Goal: Book appointment/travel/reservation

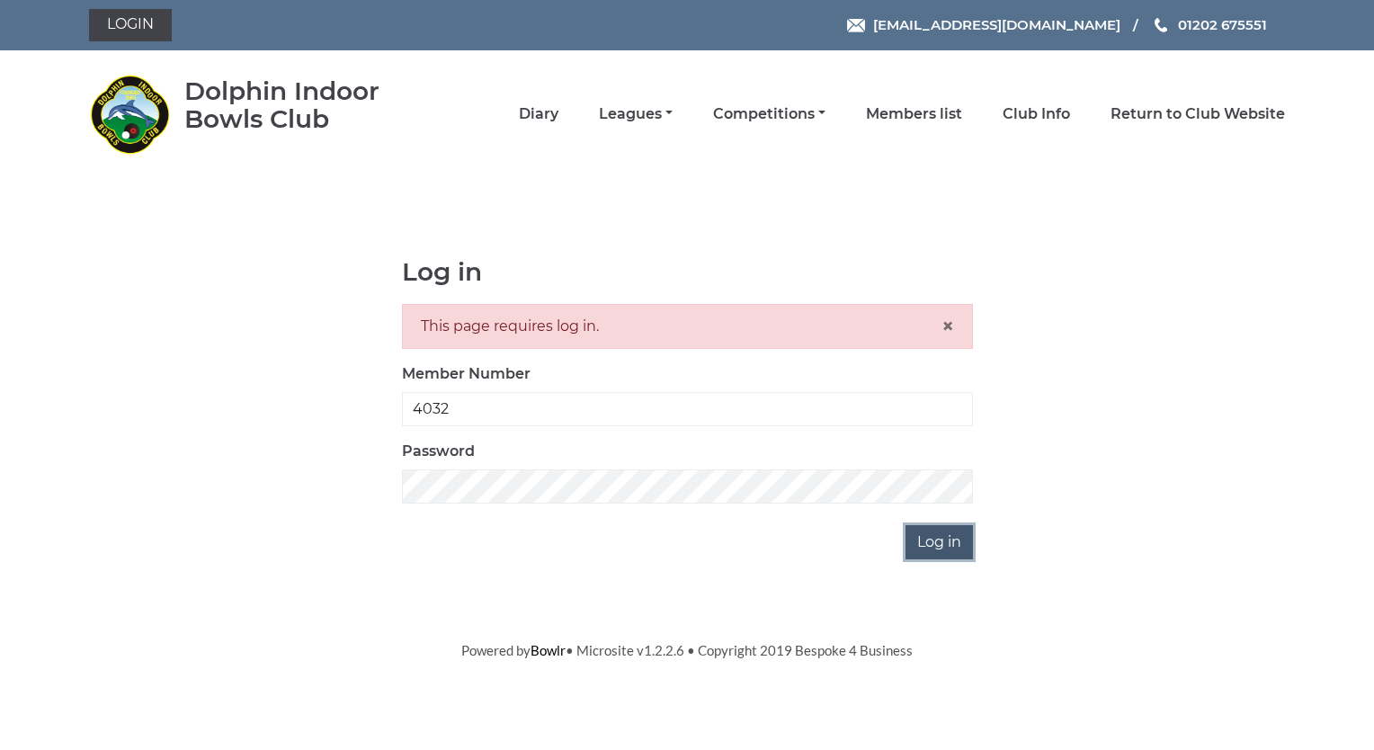
click at [923, 544] on input "Log in" at bounding box center [938, 542] width 67 height 34
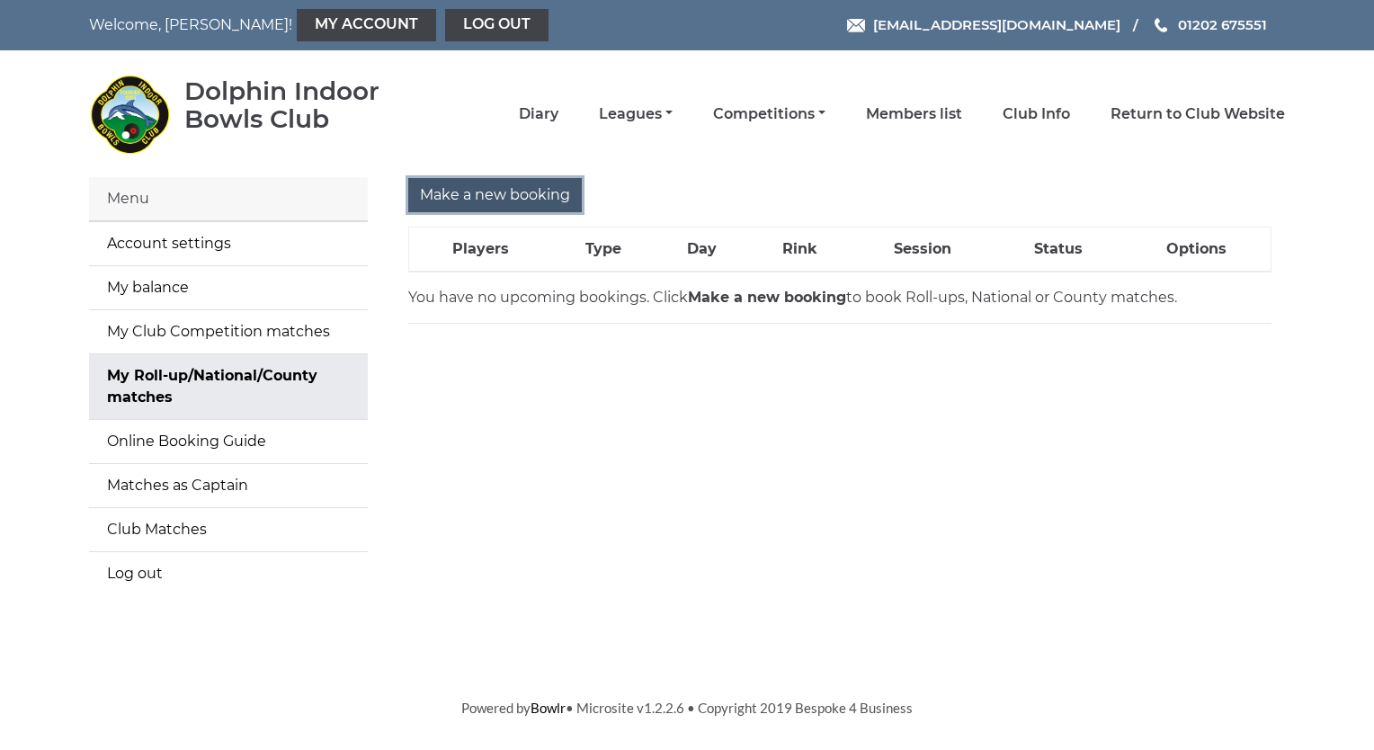
click at [475, 189] on input "Make a new booking" at bounding box center [495, 195] width 174 height 34
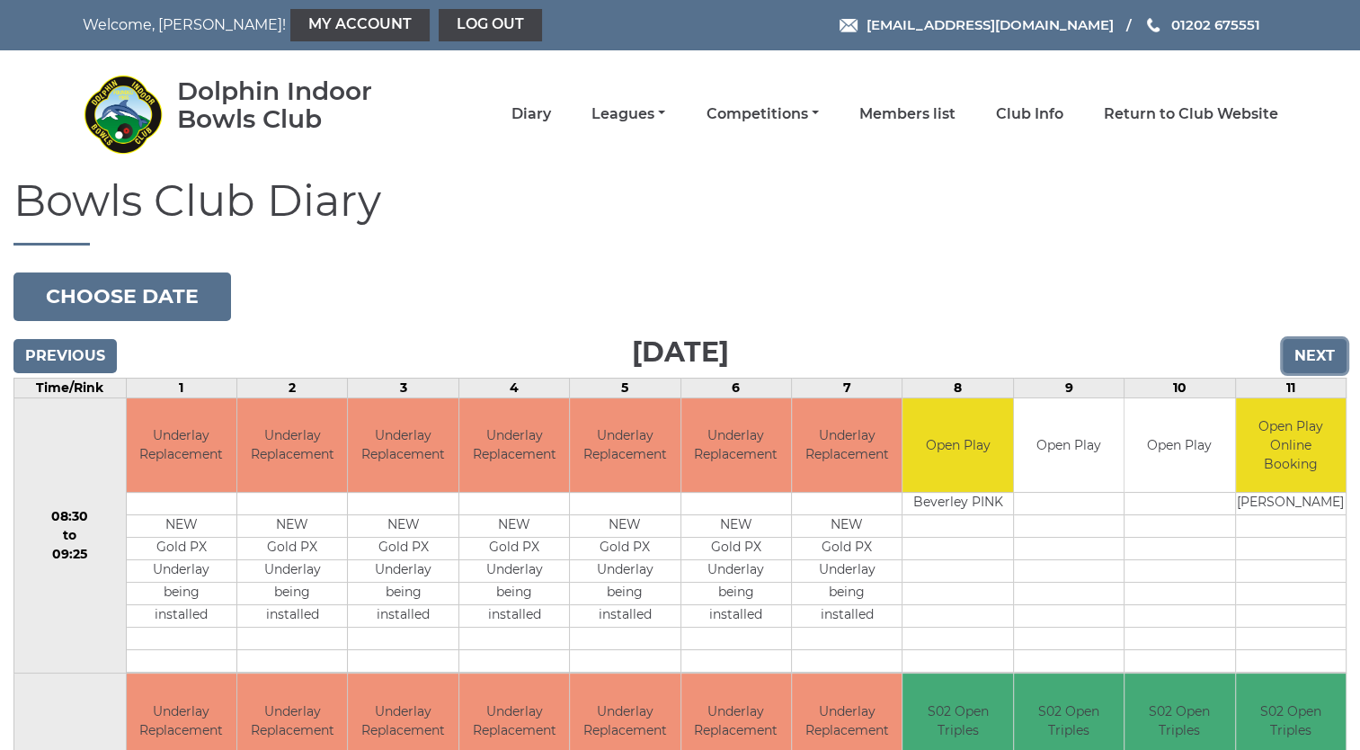
click at [1314, 358] on input "Next" at bounding box center [1315, 356] width 64 height 34
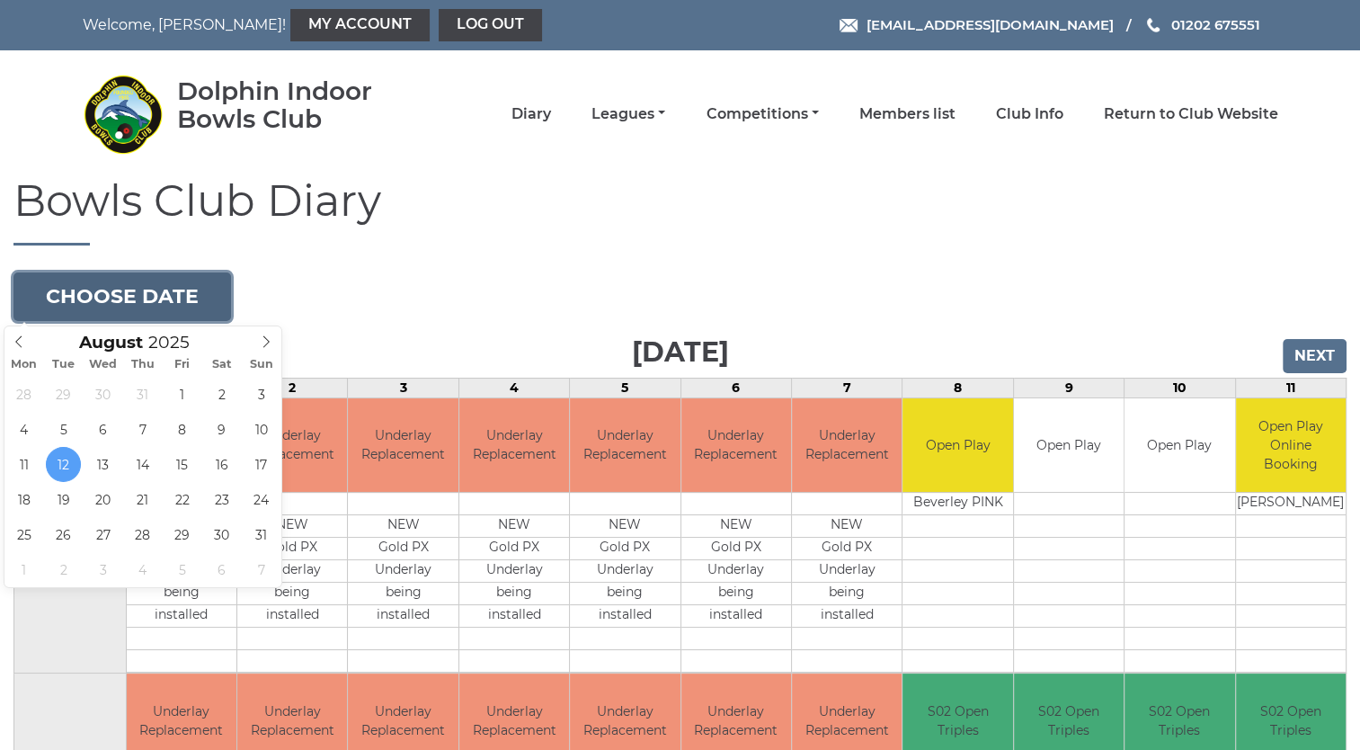
click at [137, 297] on button "Choose date" at bounding box center [122, 296] width 218 height 49
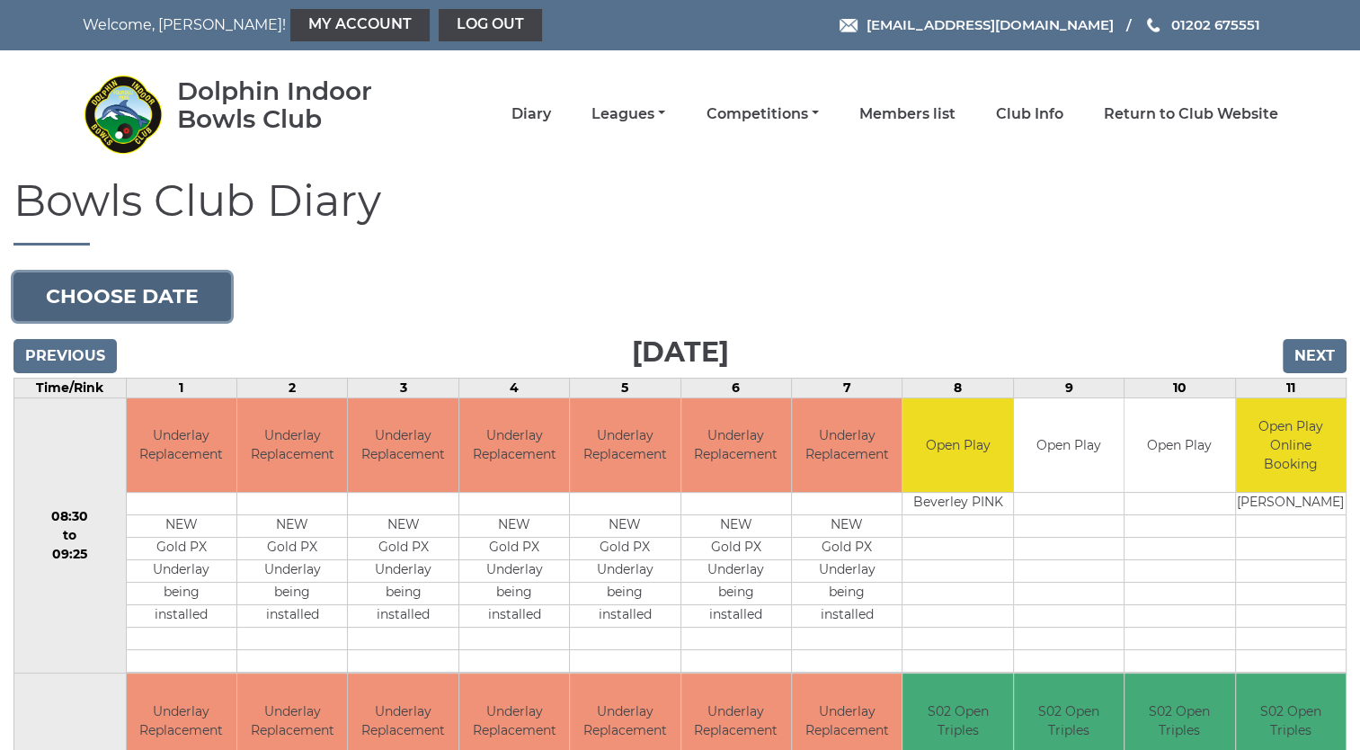
click at [137, 297] on button "Choose date" at bounding box center [122, 296] width 218 height 49
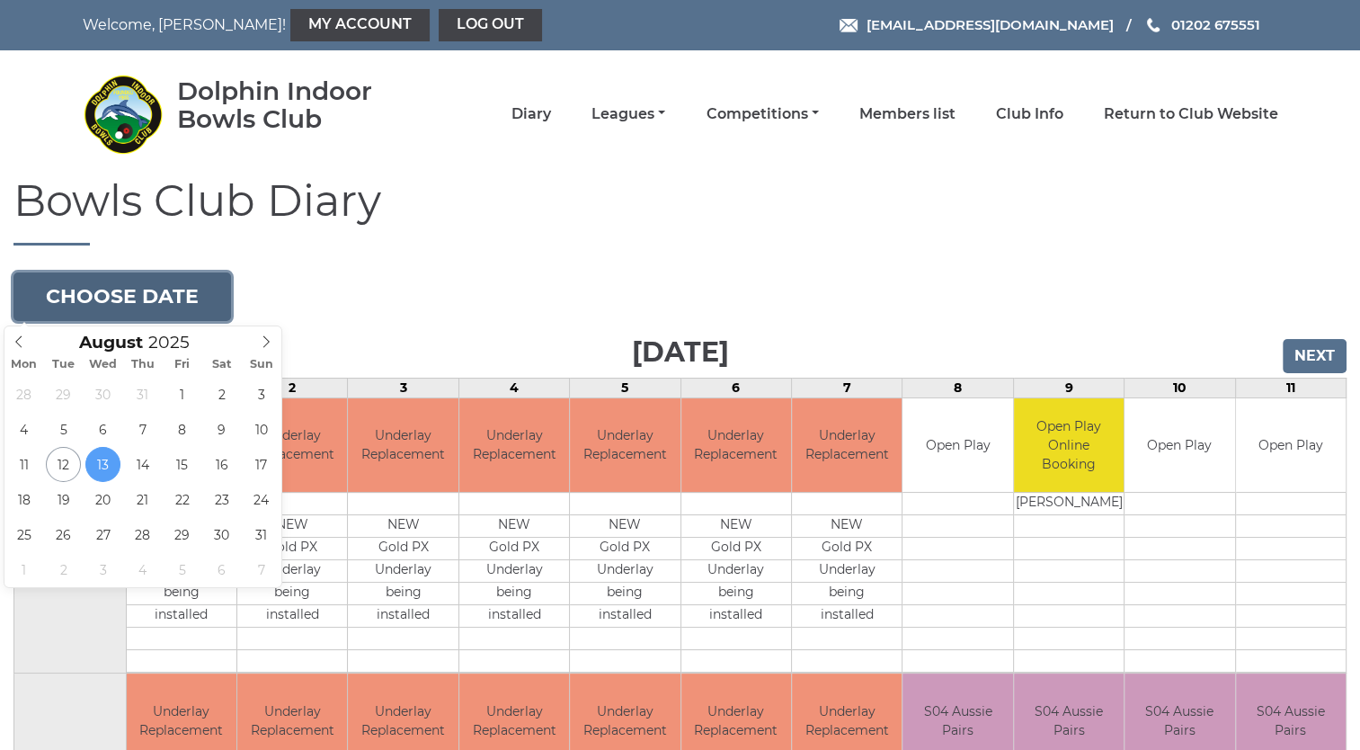
click at [109, 295] on button "Choose date" at bounding box center [122, 296] width 218 height 49
type input "2025-08-26"
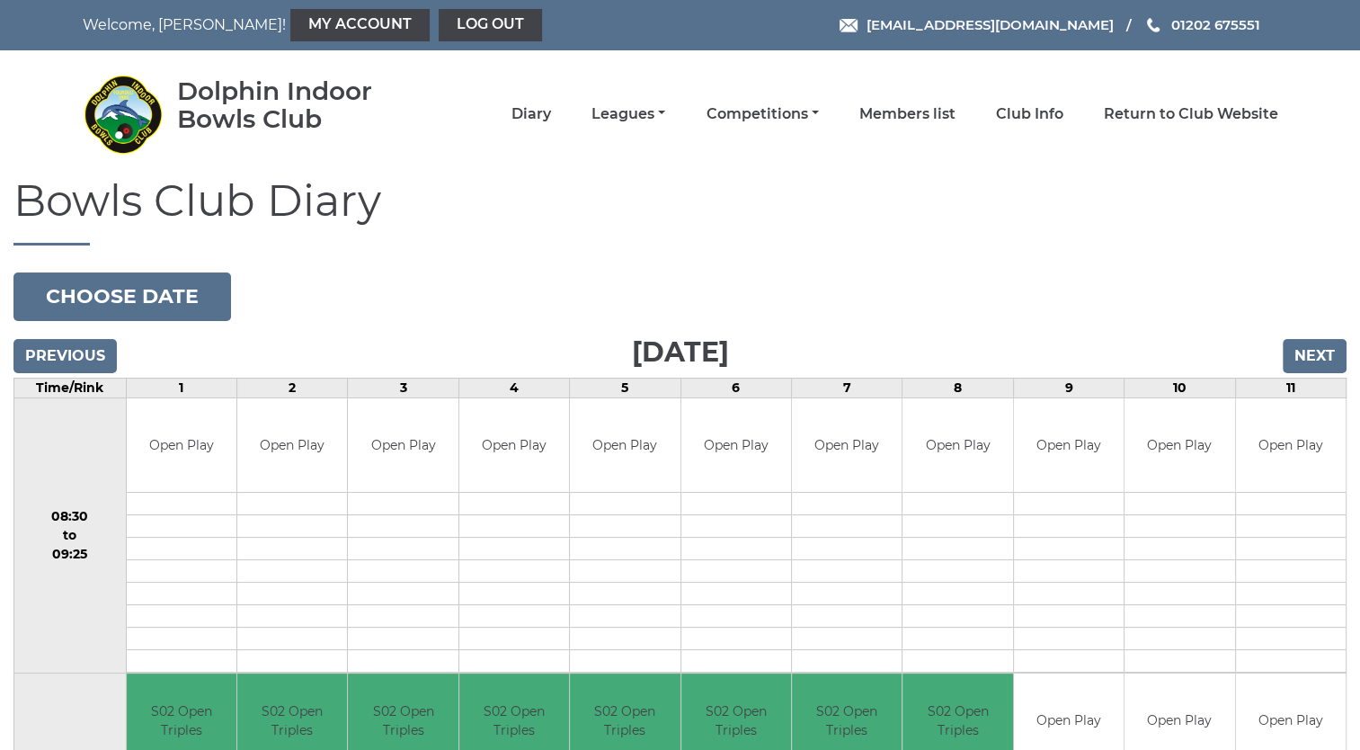
click at [65, 538] on td "08:30 to 09:25" at bounding box center [70, 535] width 112 height 276
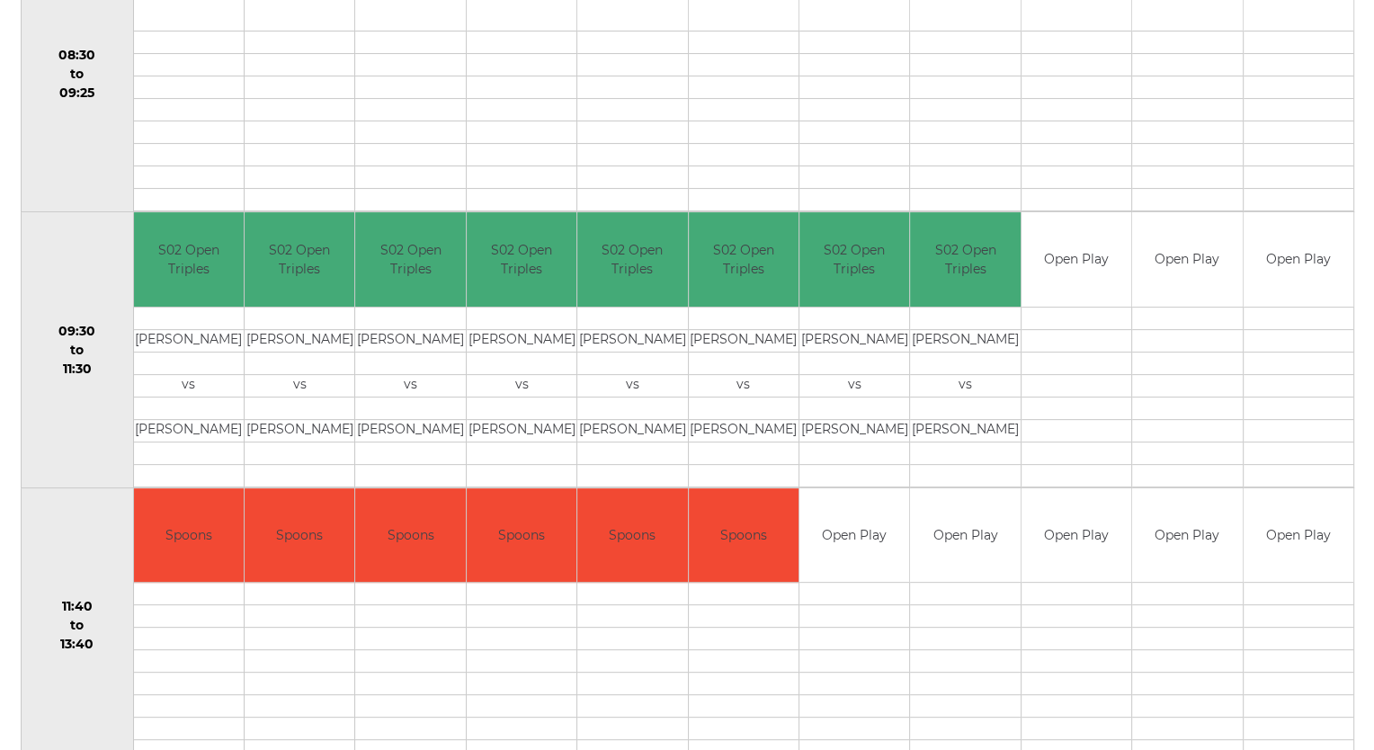
scroll to position [611, 0]
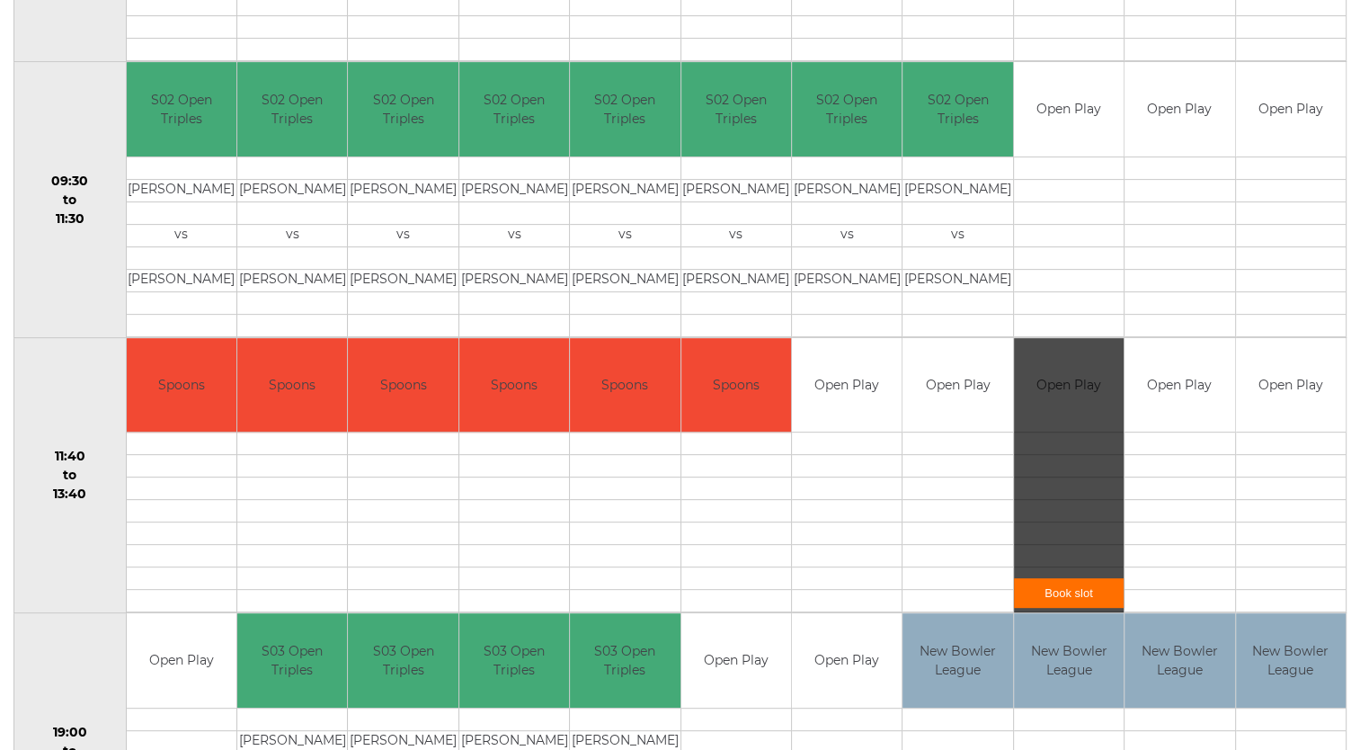
click at [1052, 439] on div "Book slot" at bounding box center [1069, 475] width 110 height 275
click at [1069, 597] on link "Book slot" at bounding box center [1069, 593] width 110 height 30
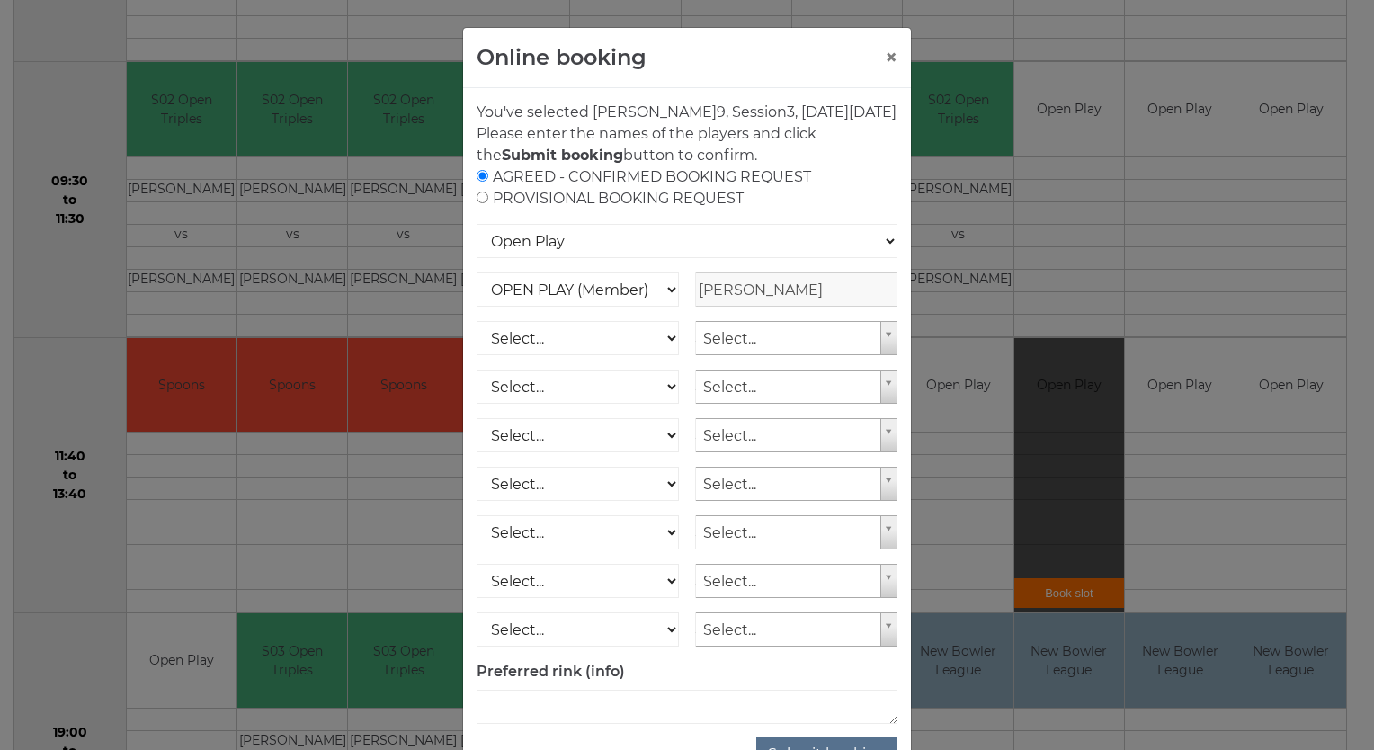
click at [1069, 597] on div "Online booking × You've selected Rink 9 , Session 3 , on Tuesday 26th of August…" at bounding box center [687, 375] width 1374 height 750
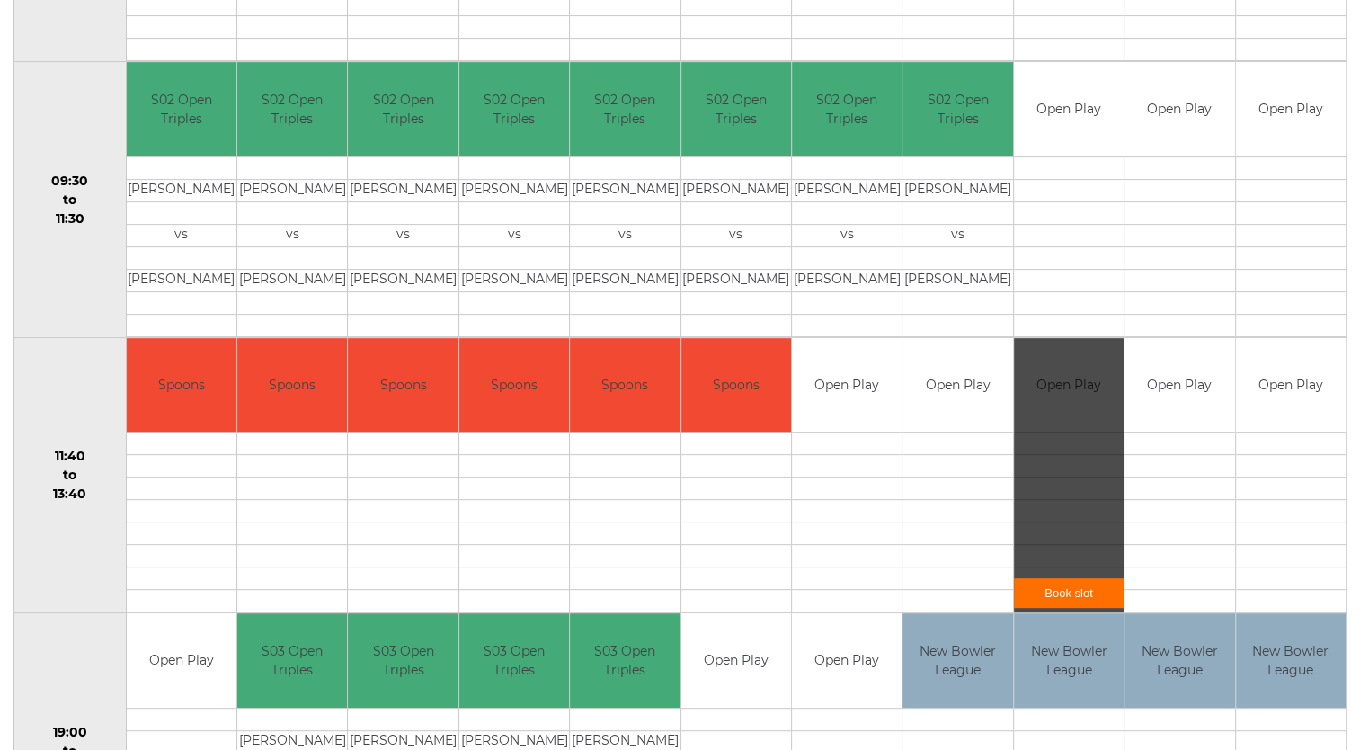
click at [1069, 597] on link "Book slot" at bounding box center [1069, 593] width 110 height 30
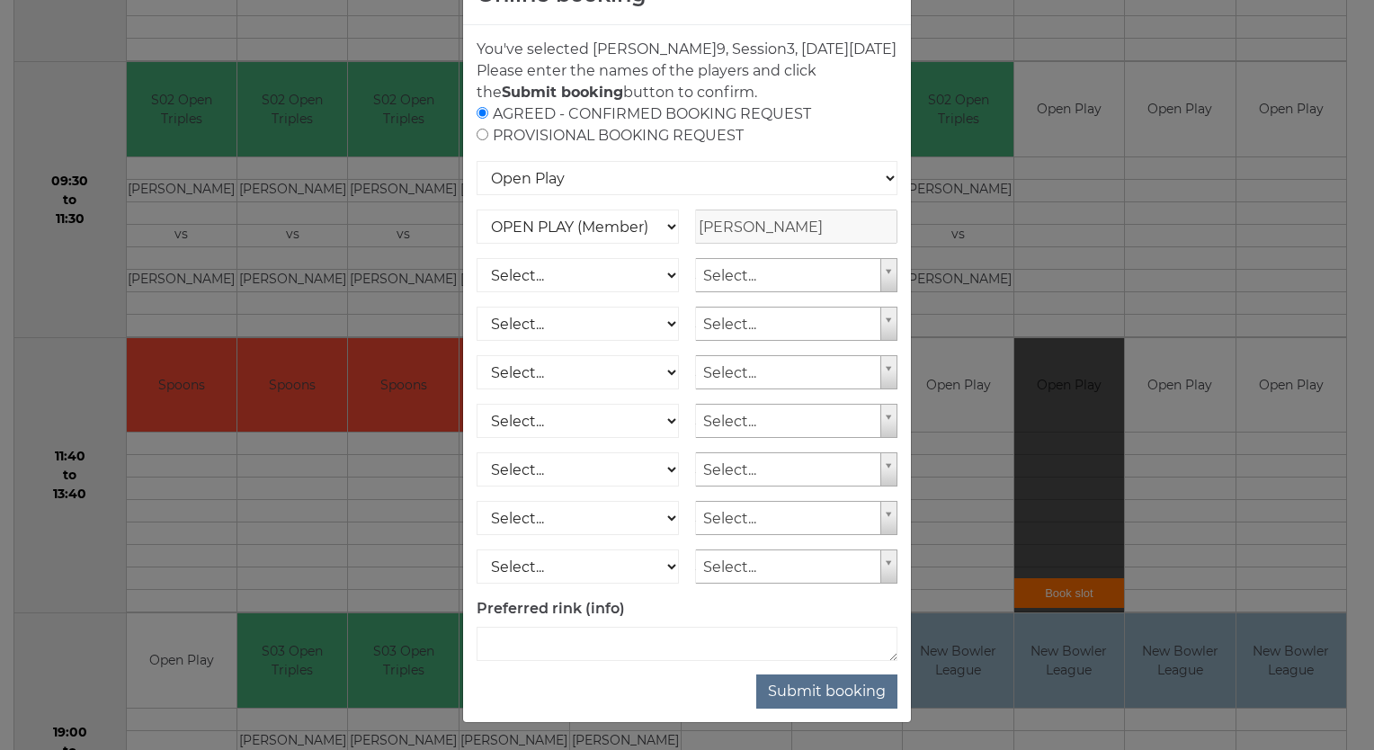
scroll to position [83, 0]
click at [808, 689] on button "Submit booking" at bounding box center [826, 691] width 141 height 34
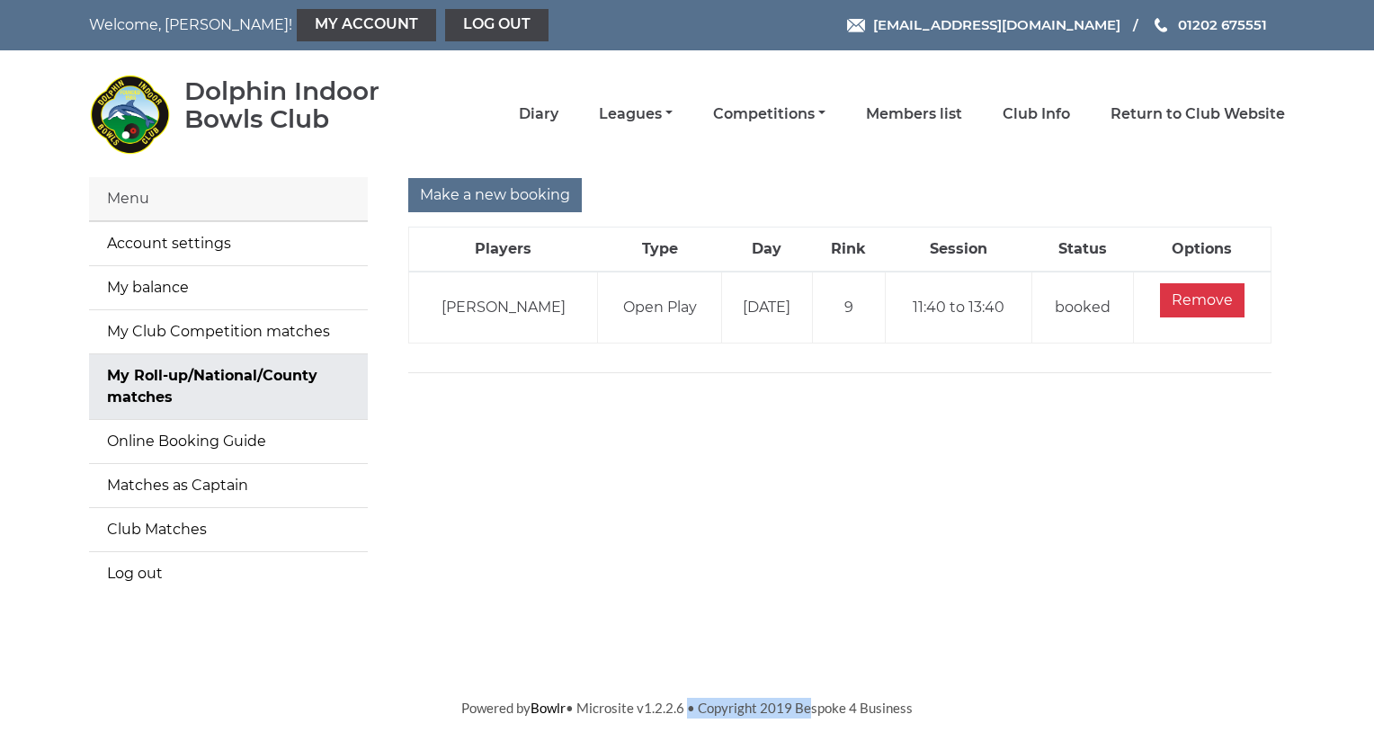
drag, startPoint x: 0, startPoint y: 0, endPoint x: 683, endPoint y: 687, distance: 968.9
click at [683, 687] on body "Welcome, [PERSON_NAME]! My Account Log out [EMAIL_ADDRESS][DOMAIN_NAME] 01202 6…" at bounding box center [687, 359] width 1374 height 718
click at [489, 200] on input "Make a new booking" at bounding box center [495, 195] width 174 height 34
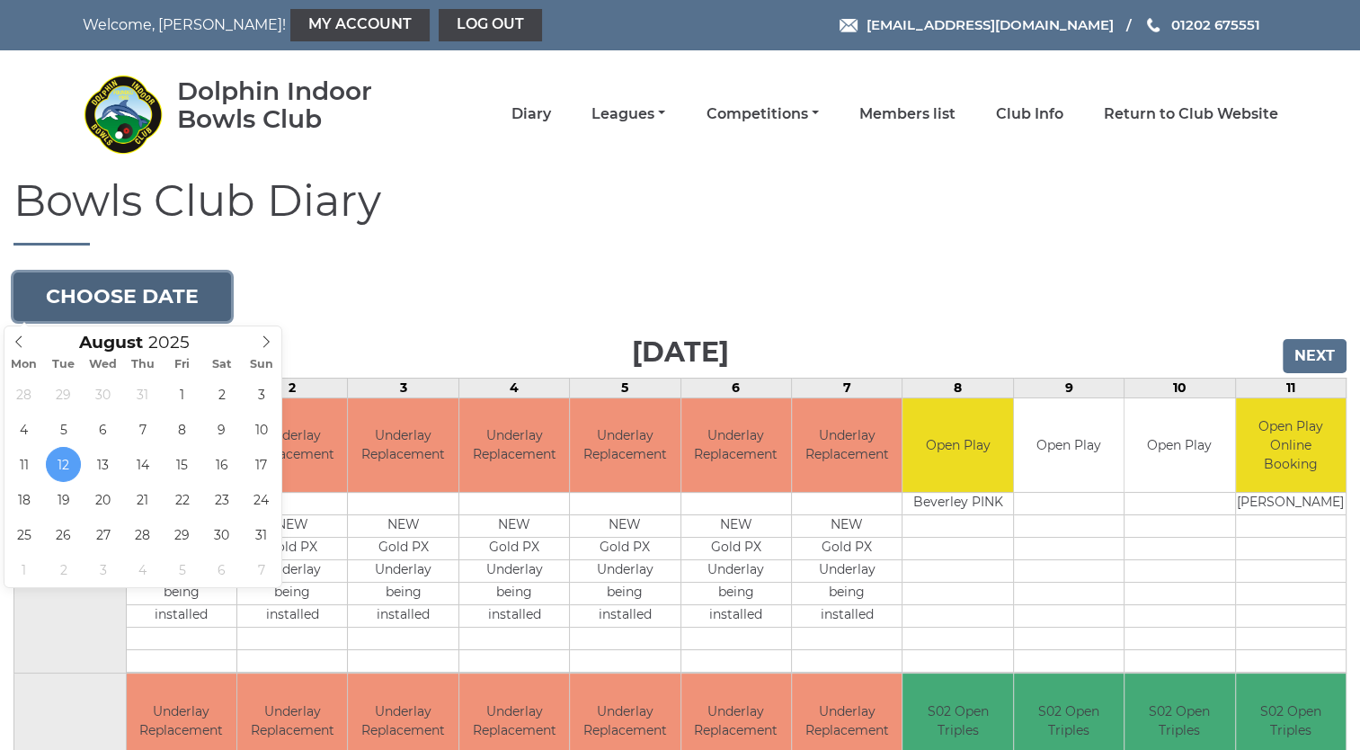
click at [120, 294] on button "Choose date" at bounding box center [122, 296] width 218 height 49
type input "[DATE]"
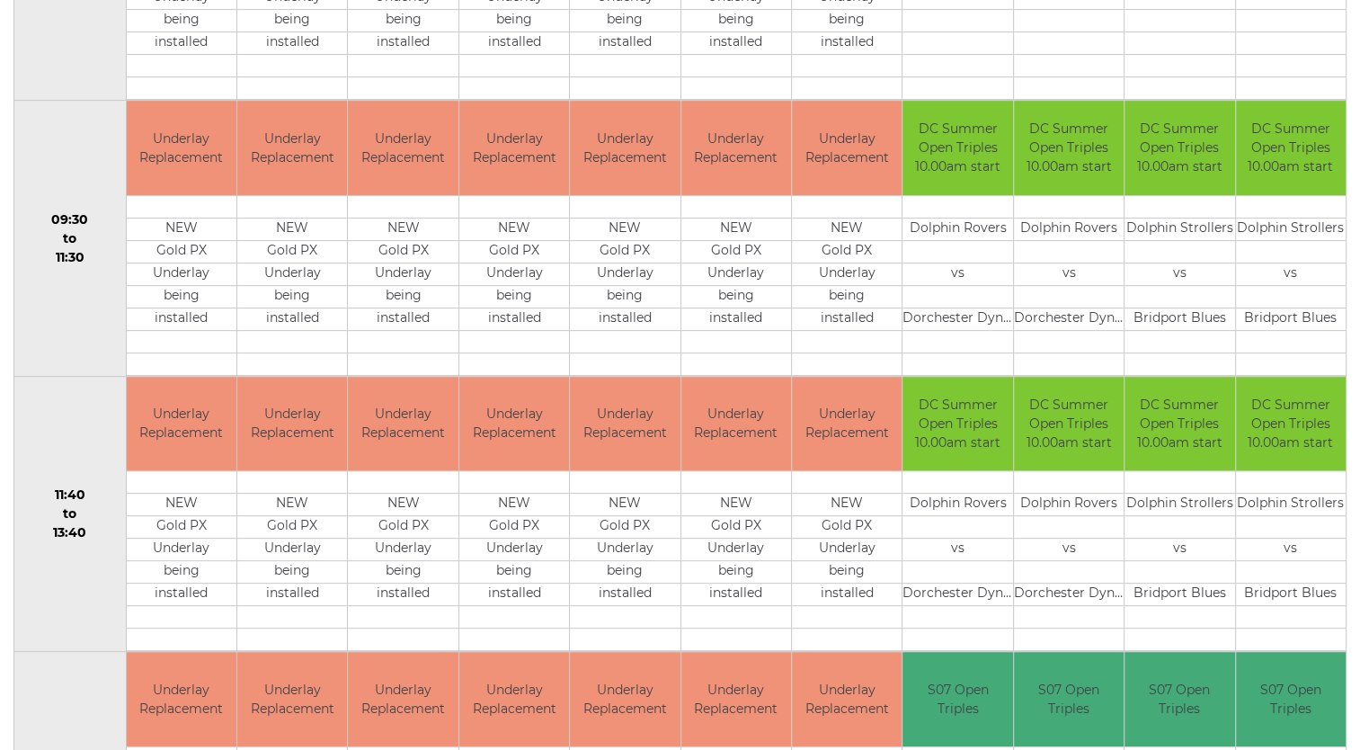
scroll to position [575, 0]
